Goal: Find specific page/section: Find specific page/section

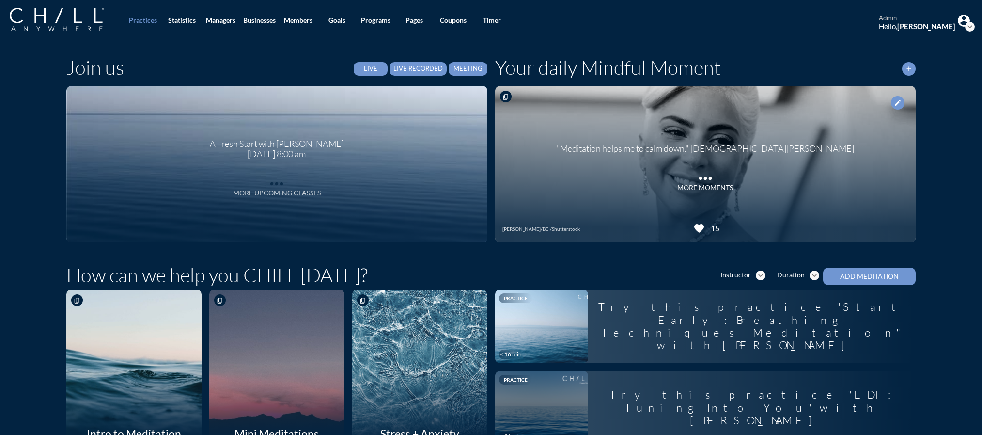
click at [273, 185] on icon "more_horiz" at bounding box center [276, 181] width 19 height 15
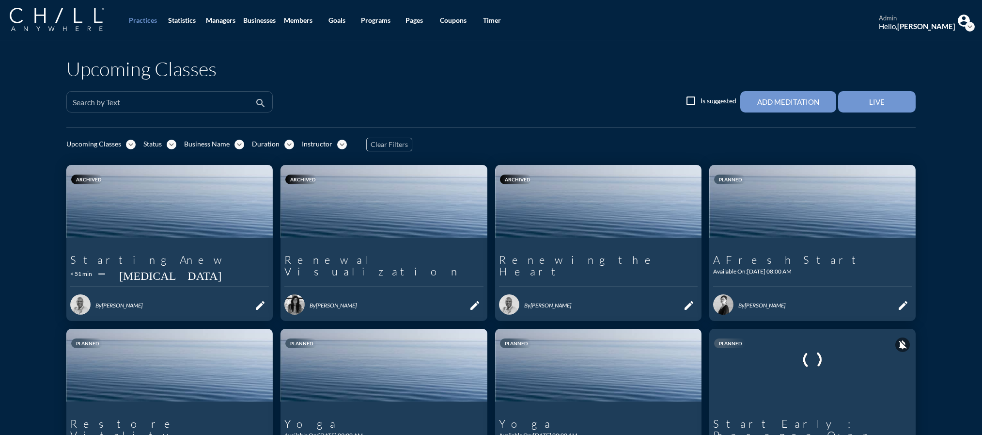
click at [108, 99] on div "Search by Text" at bounding box center [163, 102] width 180 height 20
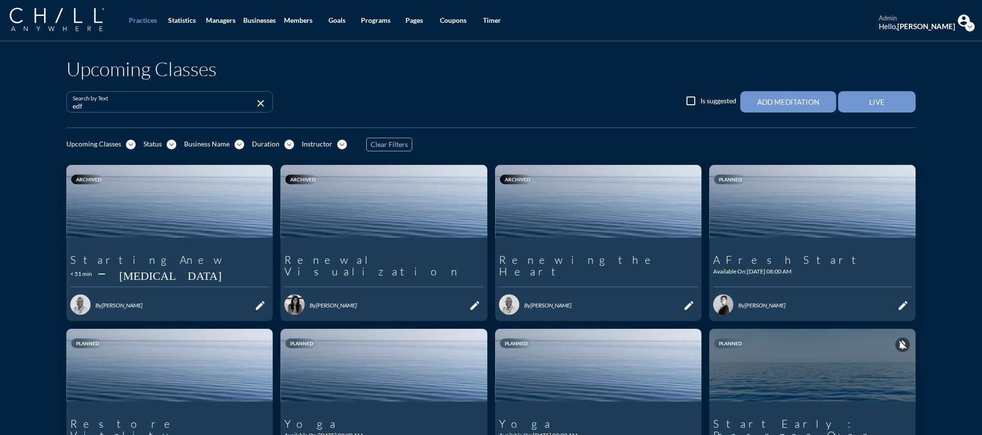
type input "edf"
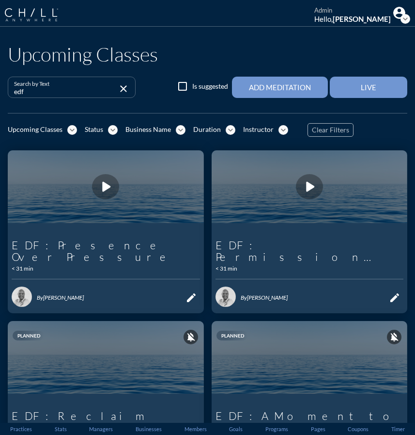
scroll to position [103, 0]
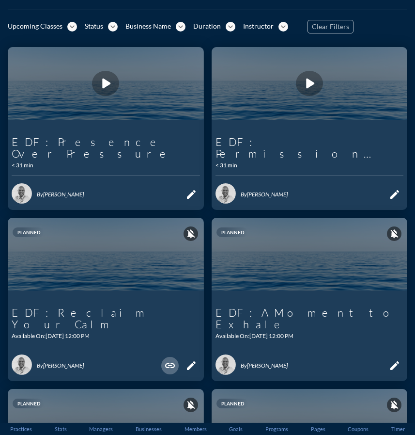
click at [165, 360] on icon "link" at bounding box center [170, 366] width 12 height 12
